Goal: Task Accomplishment & Management: Manage account settings

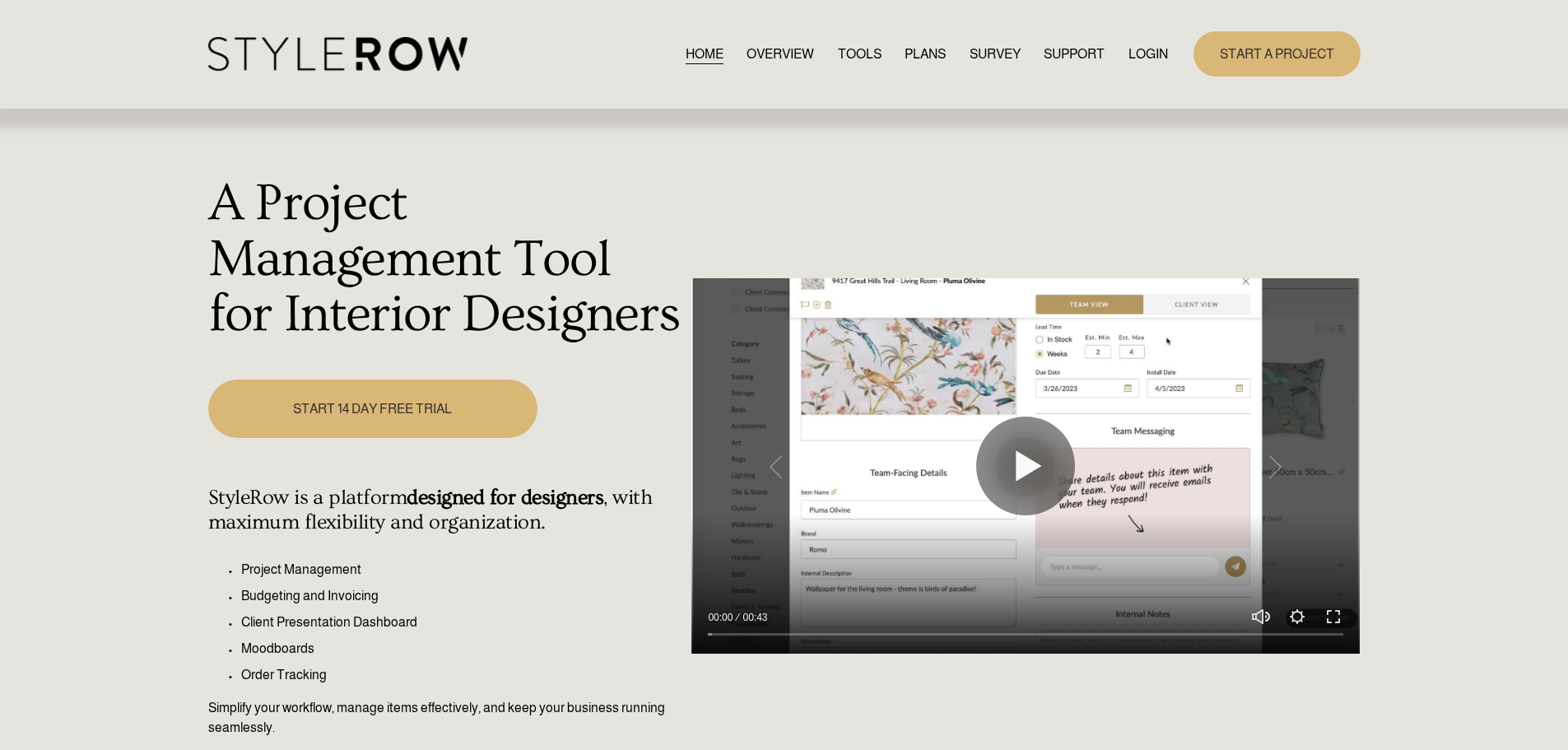
click at [1140, 52] on link "LOGIN" at bounding box center [1148, 53] width 40 height 22
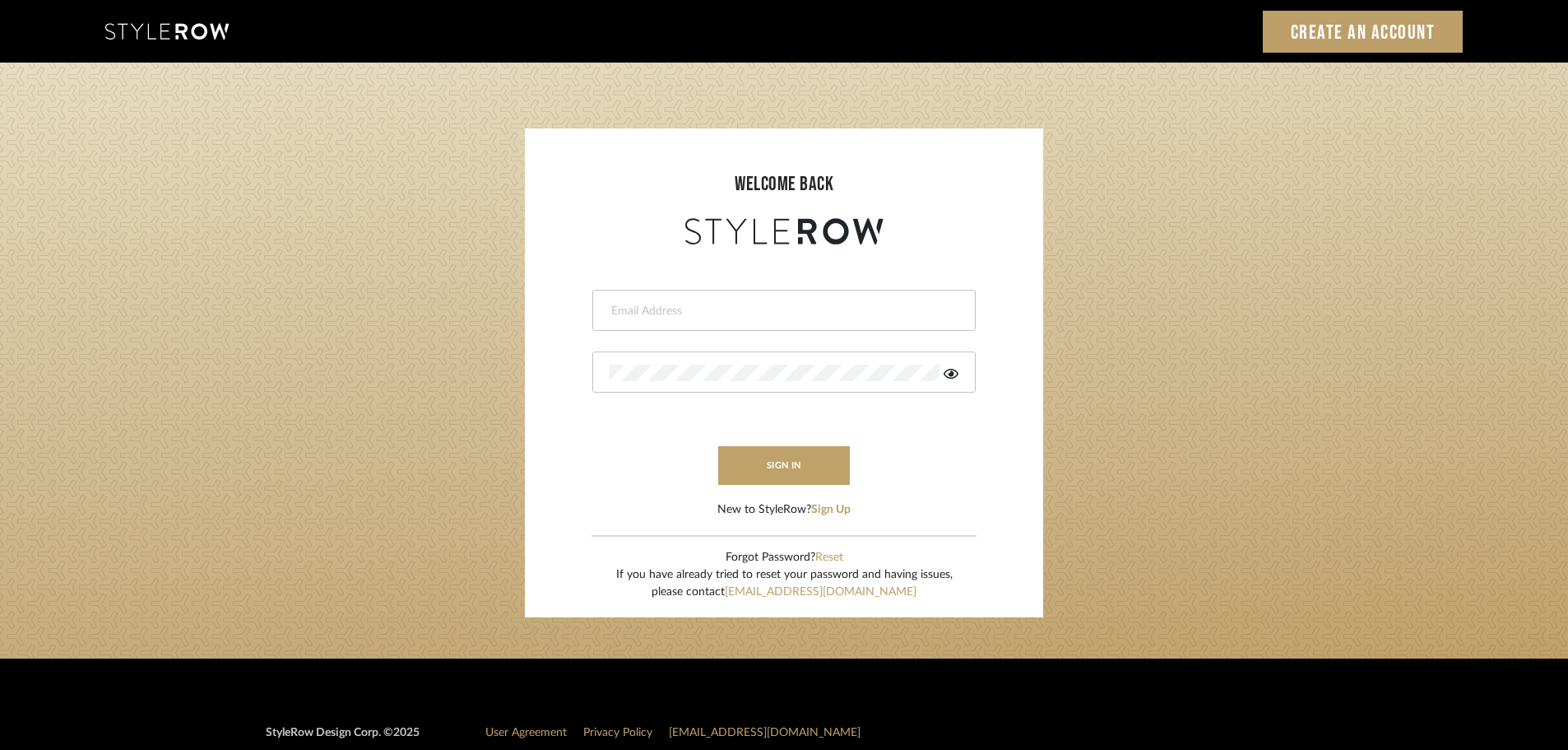
click at [642, 307] on input "email" at bounding box center [782, 310] width 345 height 17
type input "[DOMAIN_NAME][EMAIL_ADDRESS][DOMAIN_NAME]"
click at [760, 466] on button "sign in" at bounding box center [784, 465] width 132 height 39
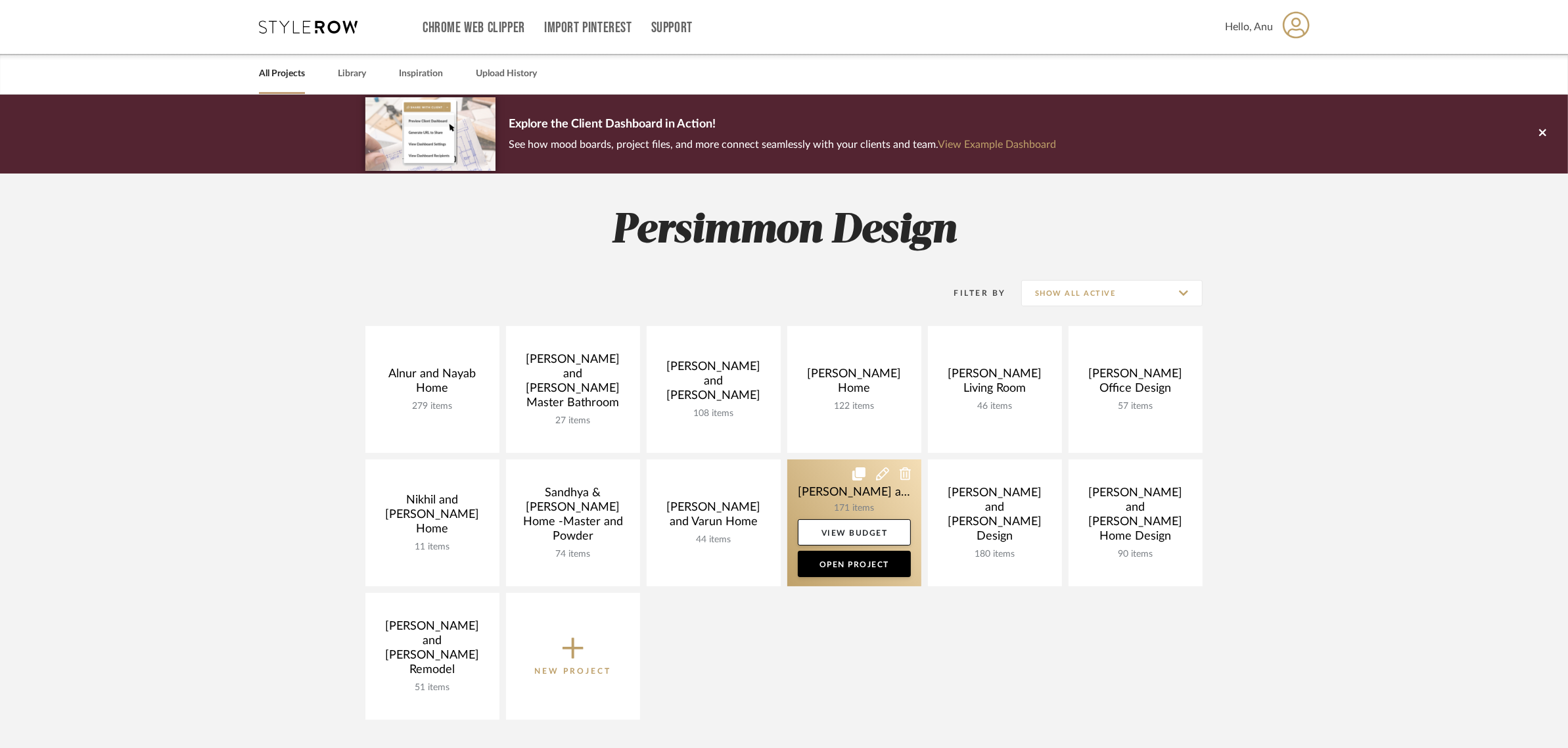
click at [815, 489] on link at bounding box center [855, 523] width 134 height 127
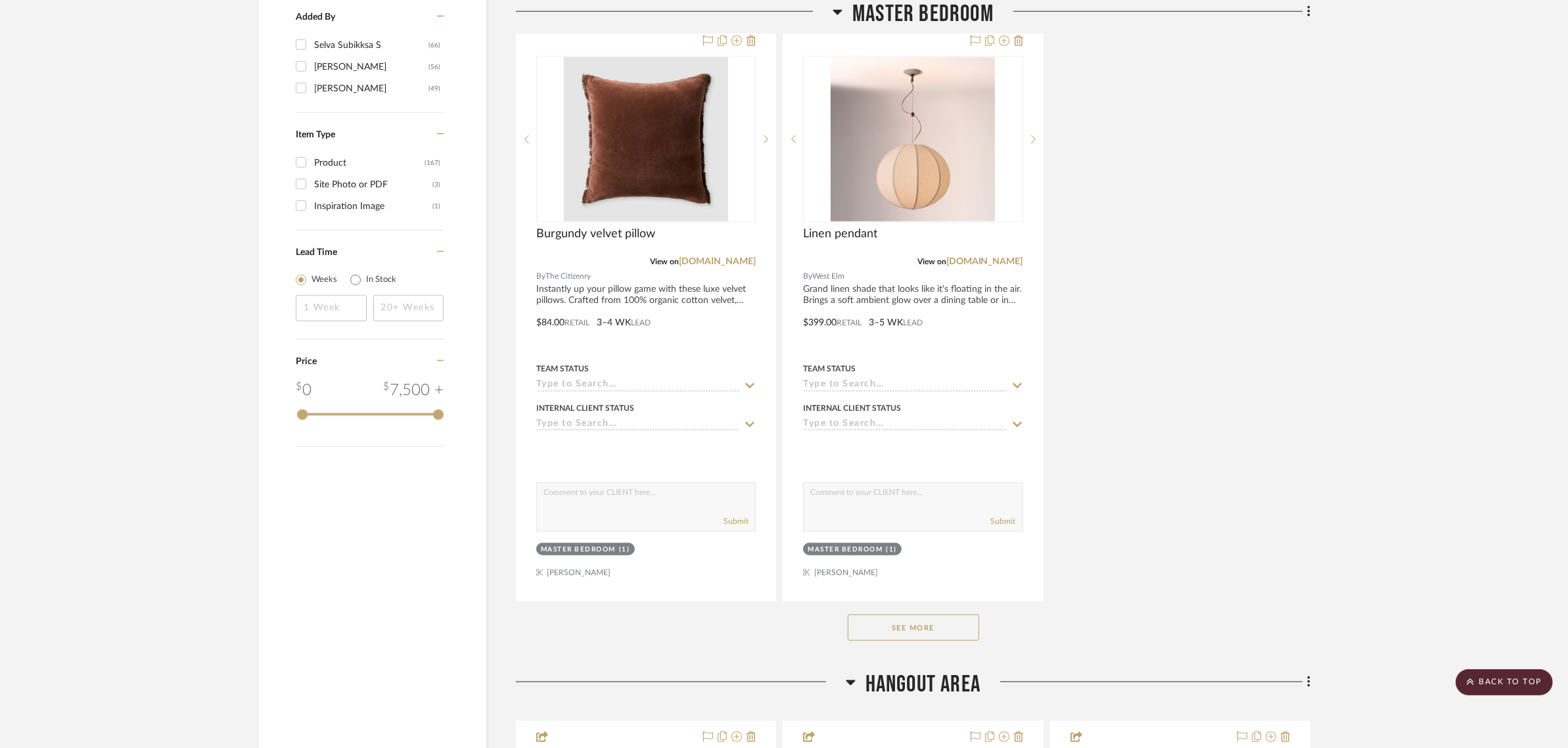
scroll to position [1889, 0]
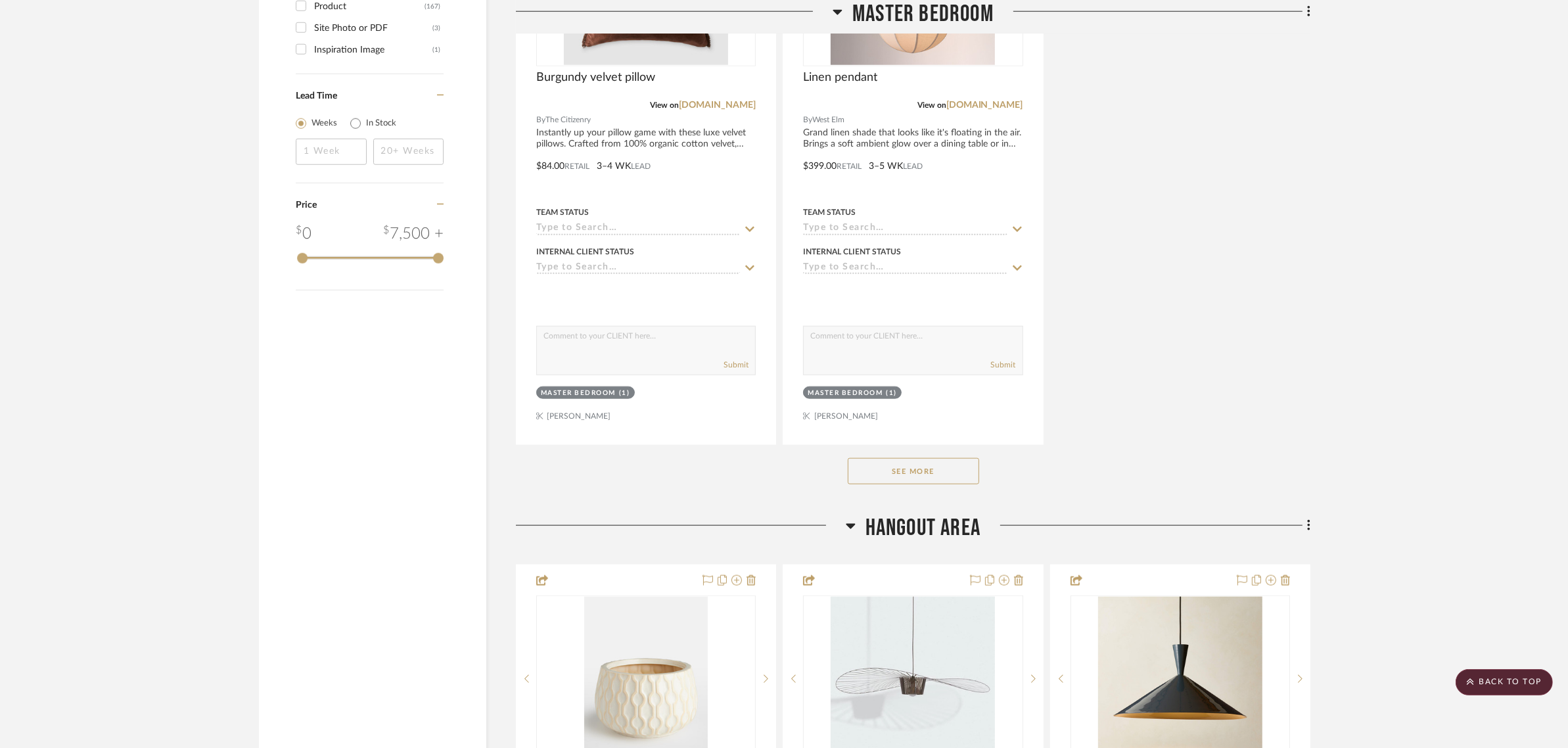
click at [912, 458] on button "See More" at bounding box center [913, 470] width 131 height 26
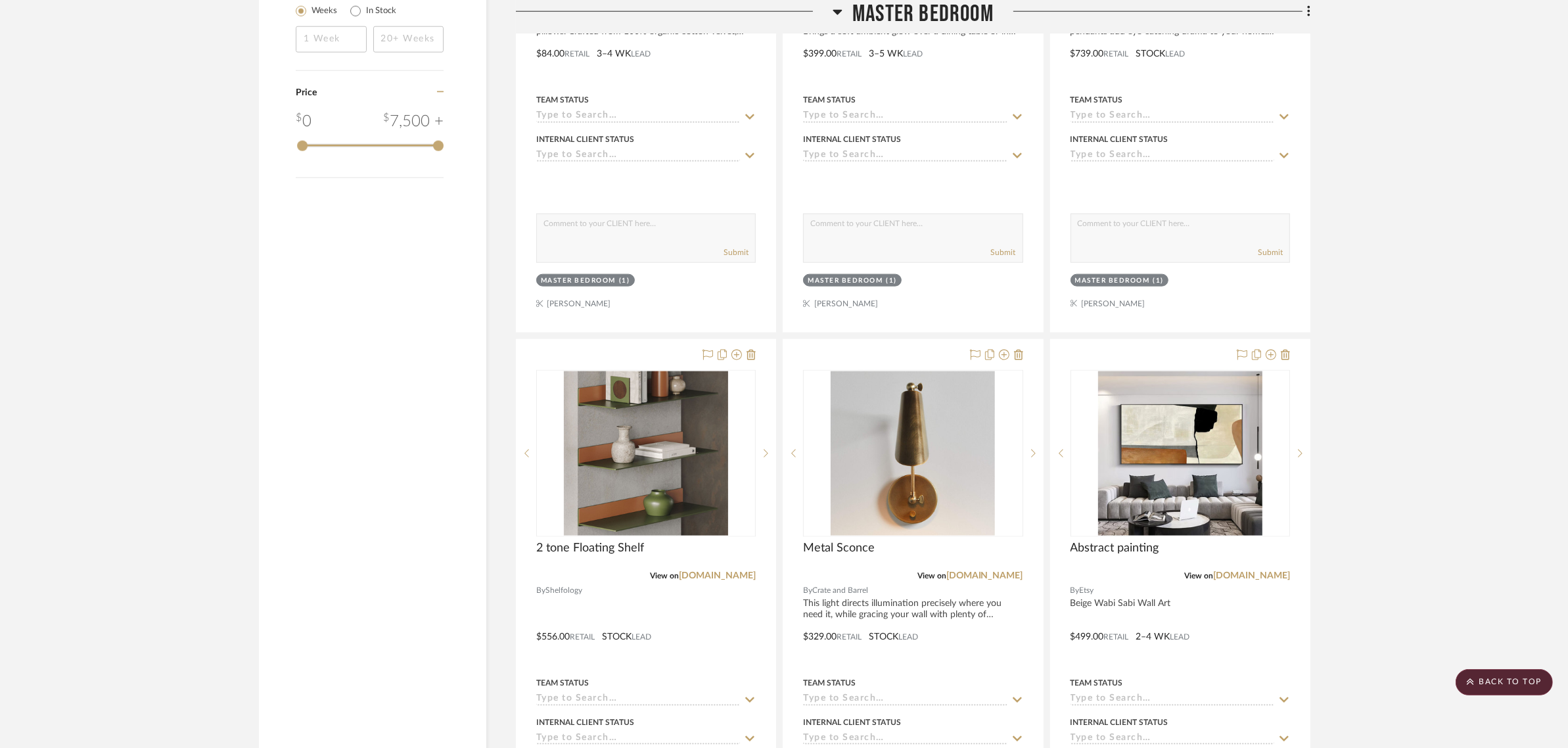
scroll to position [2136, 0]
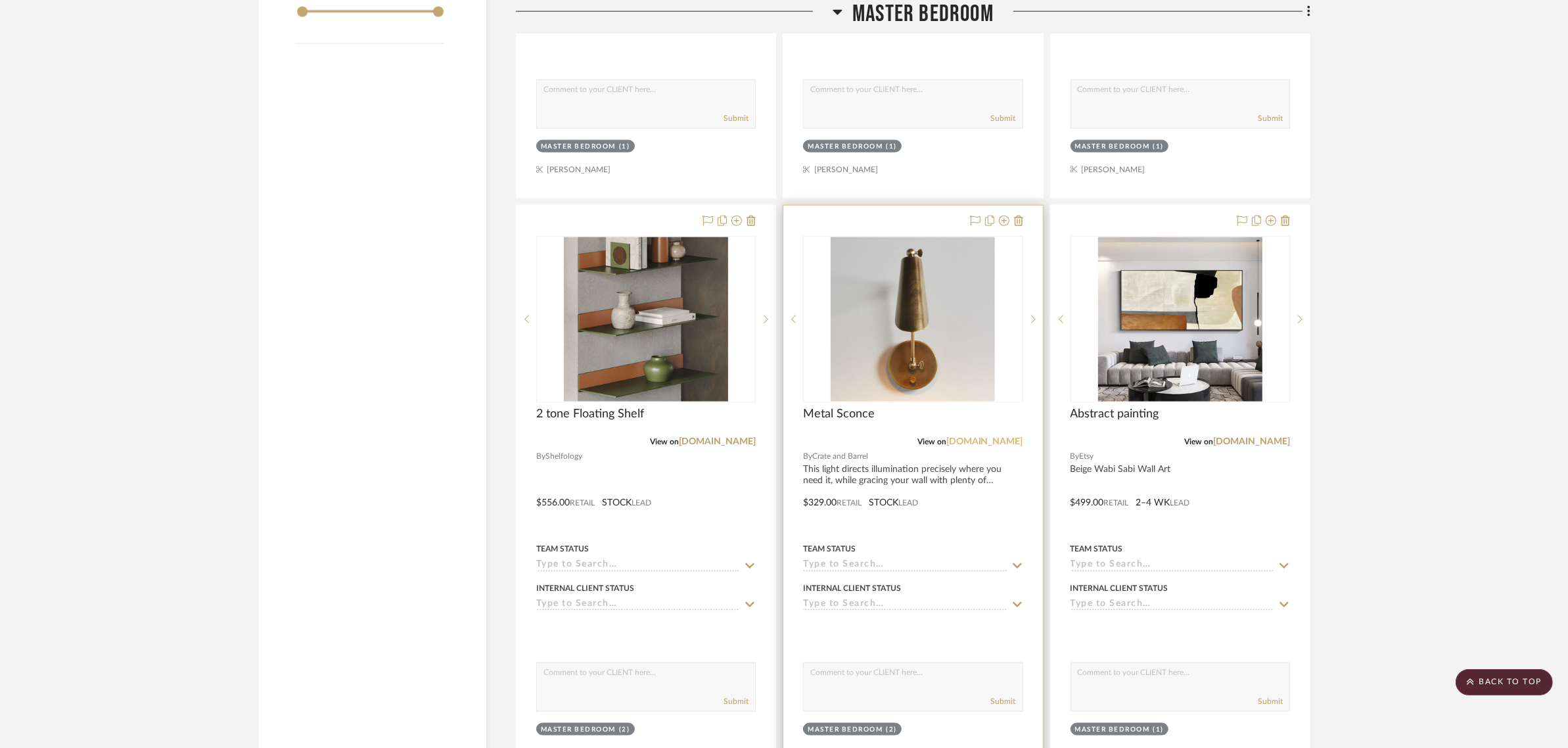
click at [980, 437] on link "crateandbarrel.com" at bounding box center [985, 441] width 77 height 9
click at [0, 0] on img at bounding box center [0, 0] width 0 height 0
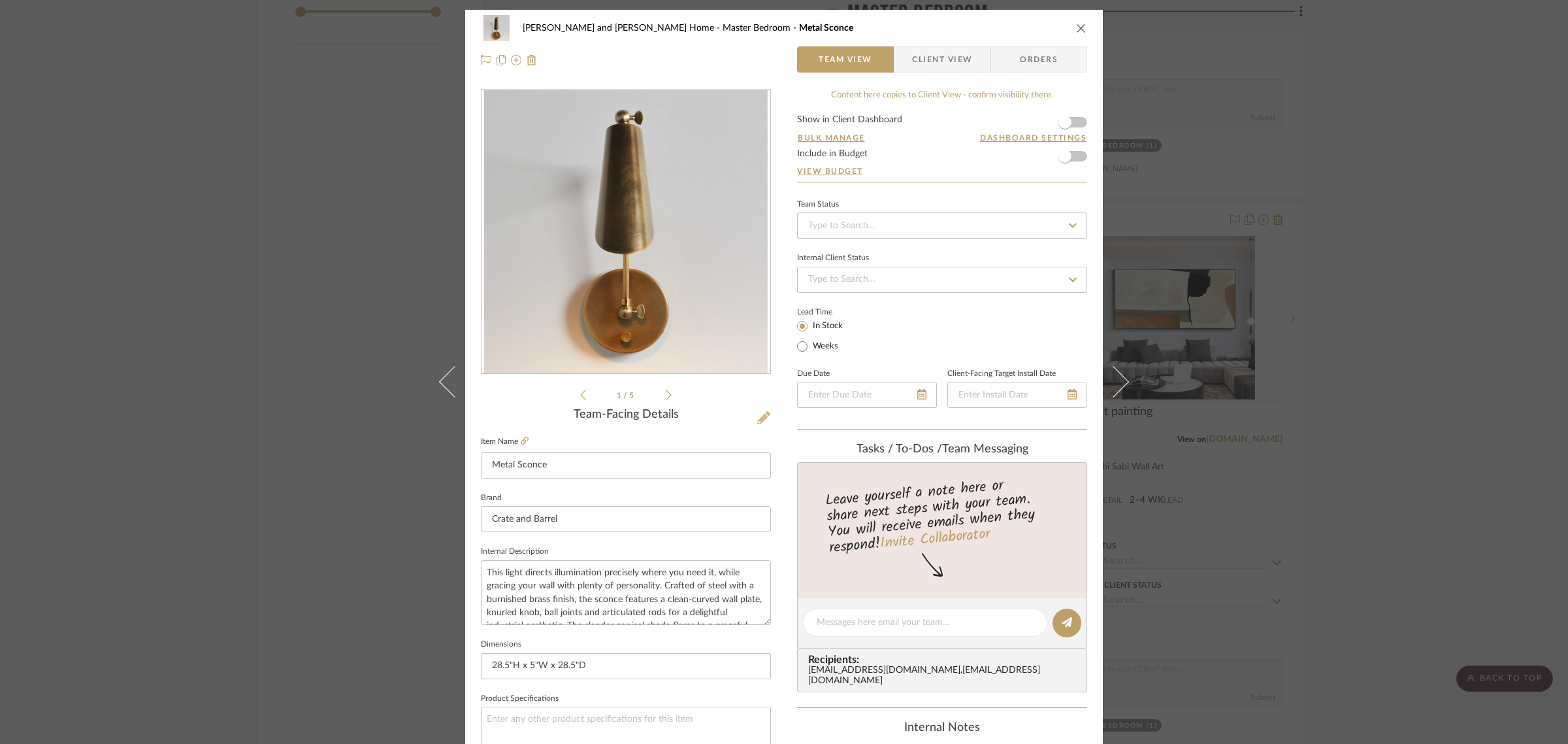
click at [758, 414] on icon at bounding box center [763, 417] width 13 height 13
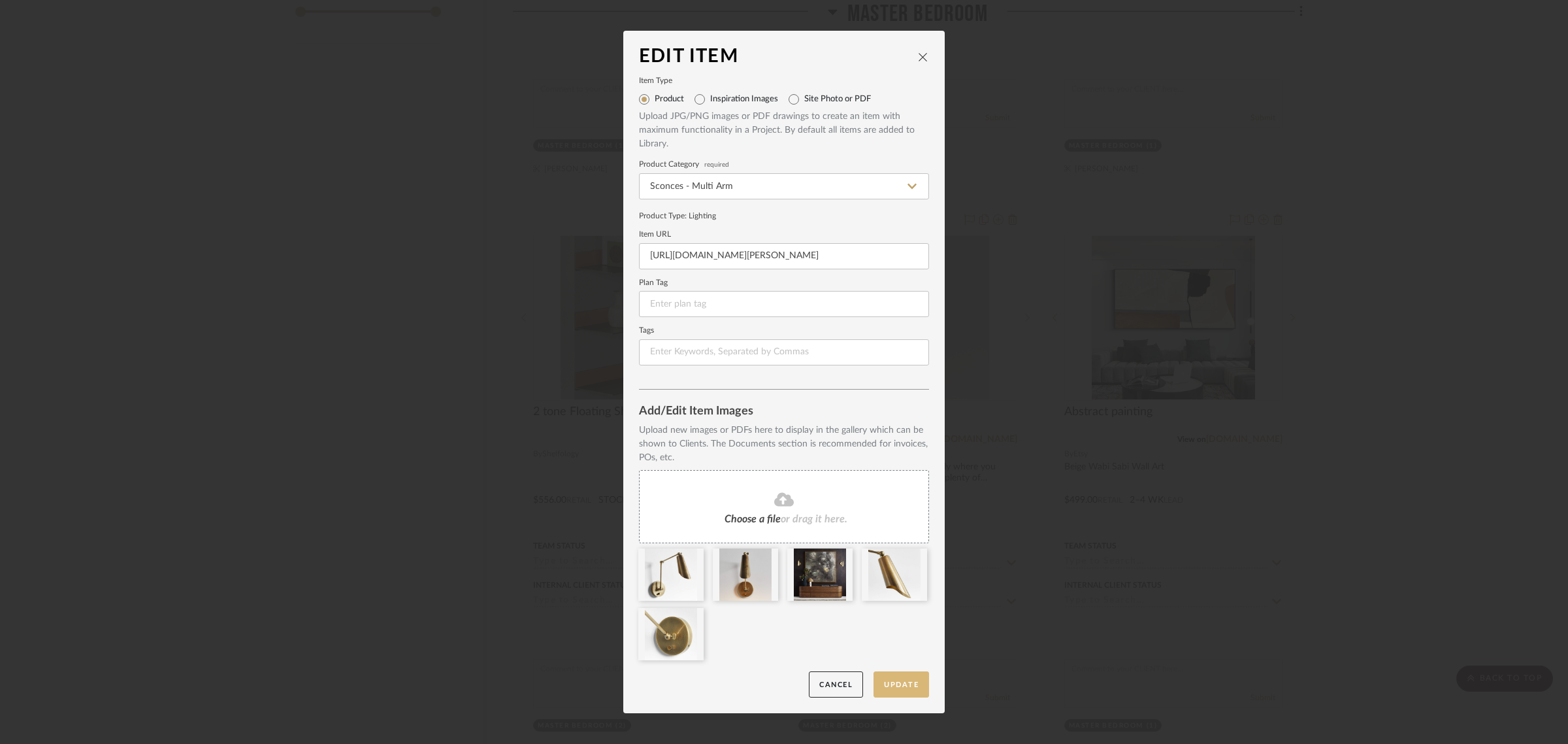
click at [905, 688] on button "Update" at bounding box center [901, 684] width 55 height 27
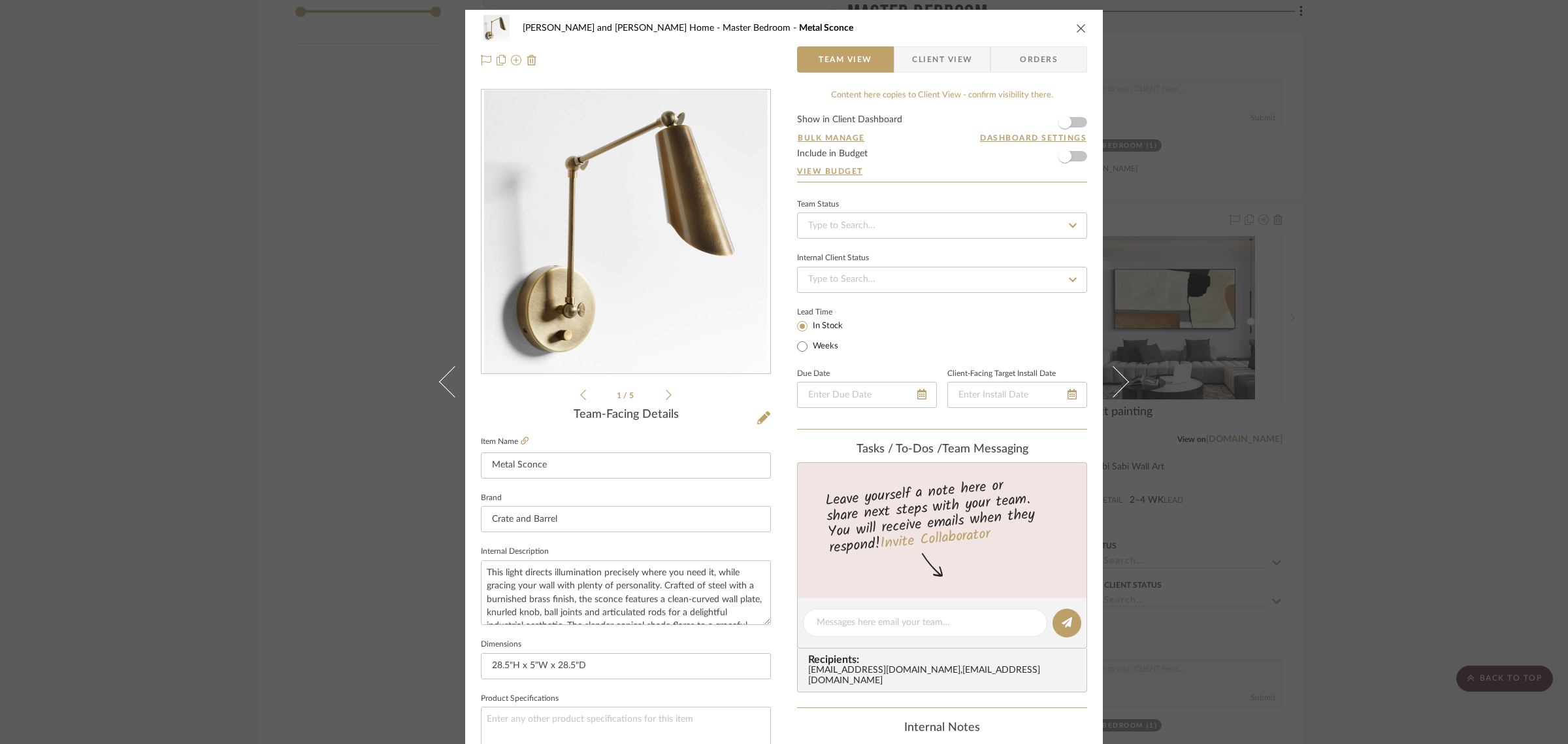
click at [1413, 242] on div "Sharika and Ashish Home Master Bedroom Metal Sconce Team View Client View Order…" at bounding box center [784, 372] width 1568 height 744
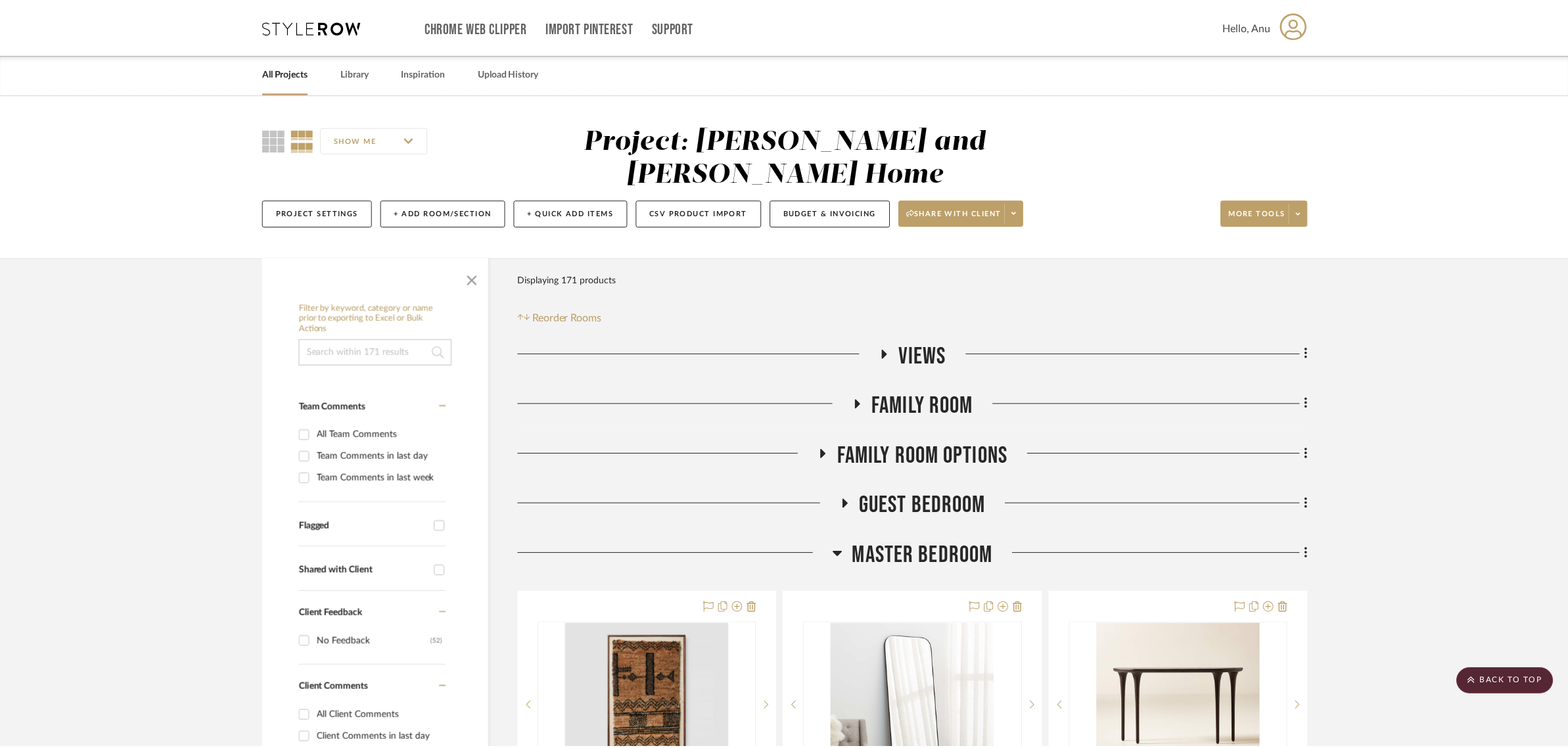
scroll to position [2136, 0]
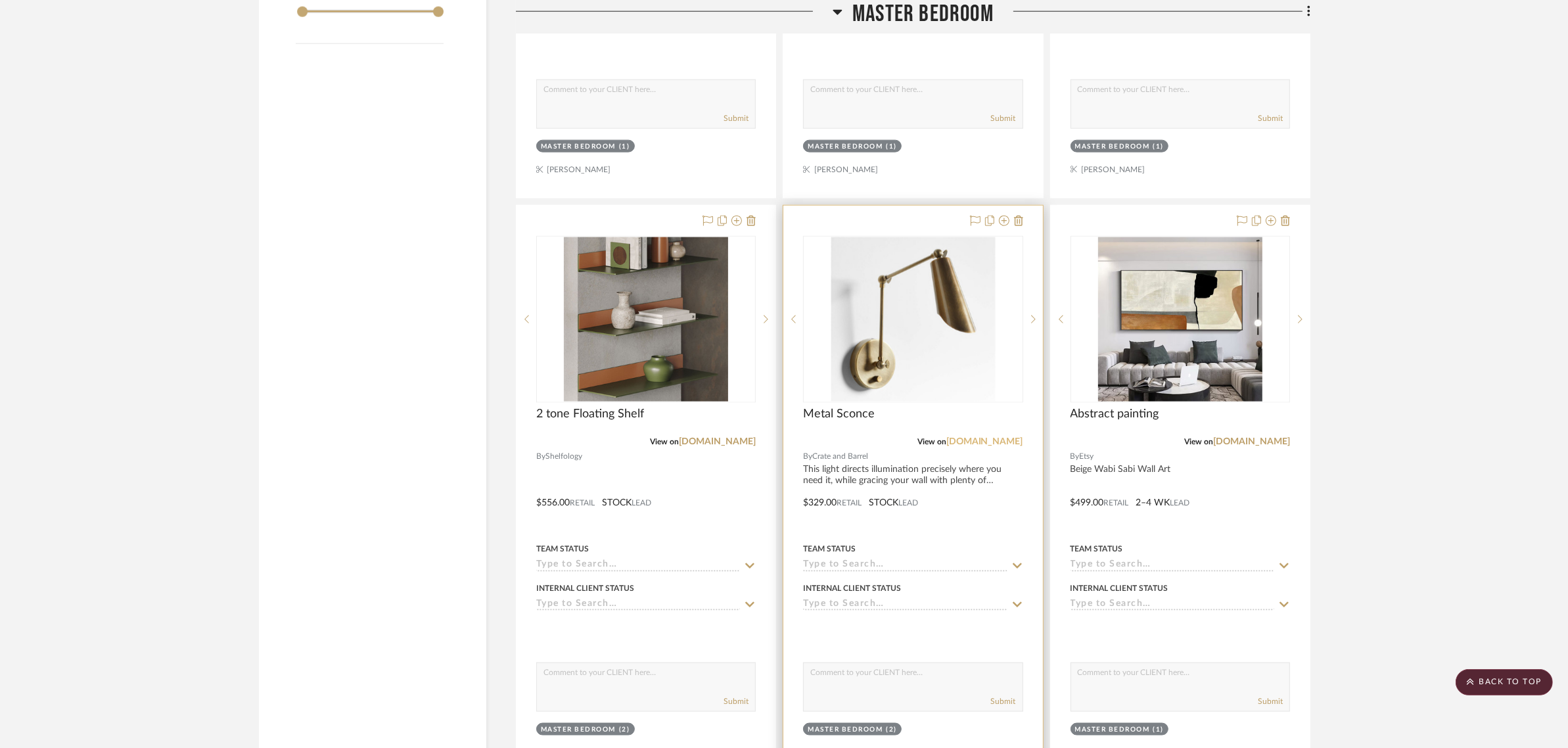
click at [971, 437] on link "crateandbarrel.com" at bounding box center [985, 441] width 77 height 9
